Goal: Transaction & Acquisition: Purchase product/service

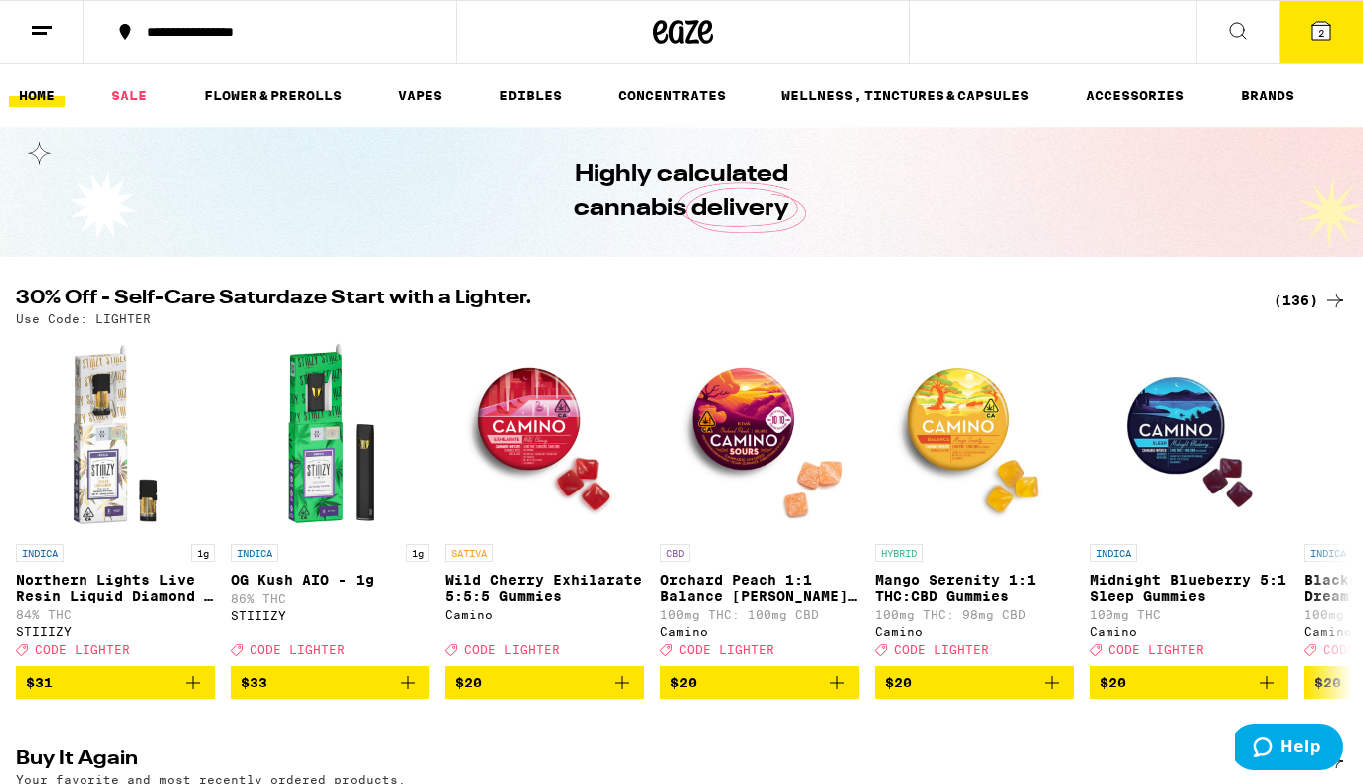
click at [1301, 306] on div "(136)" at bounding box center [1311, 300] width 74 height 24
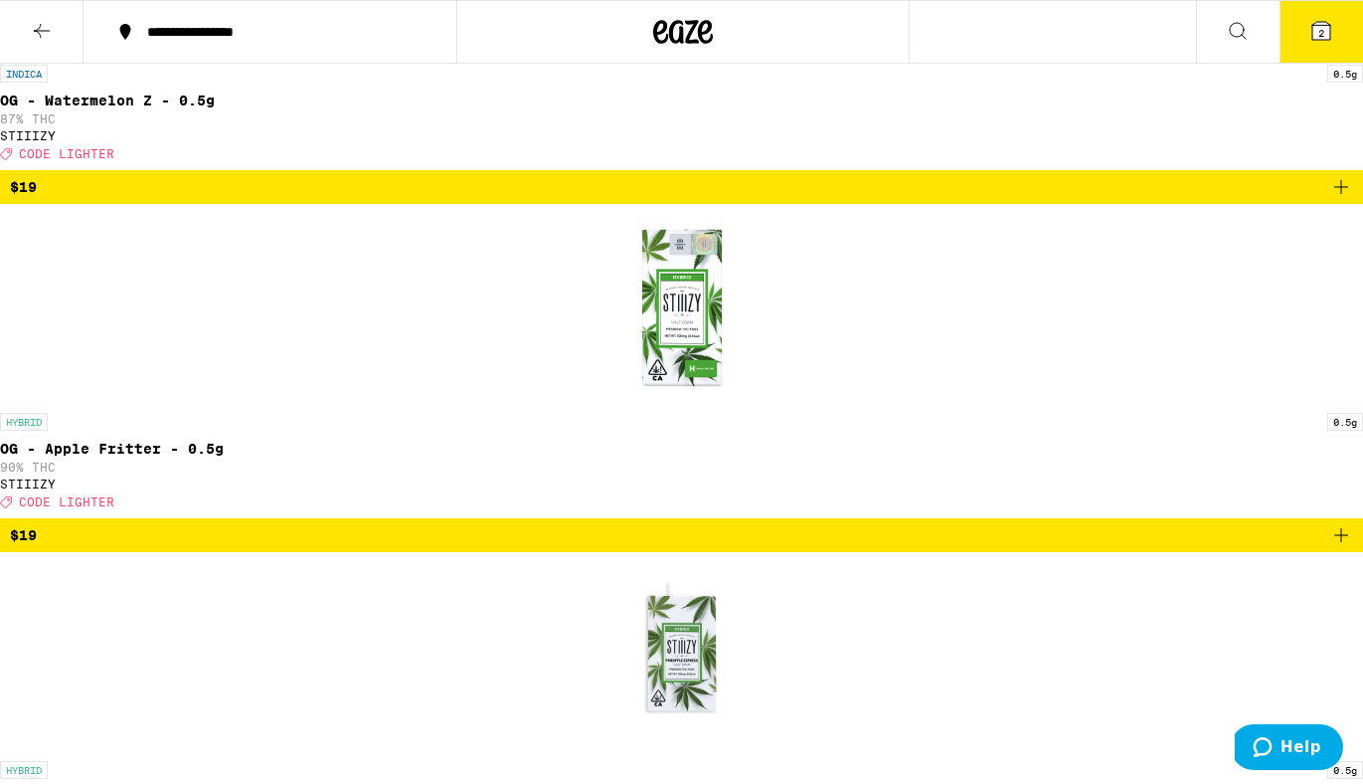
scroll to position [13126, 0]
